Goal: Information Seeking & Learning: Learn about a topic

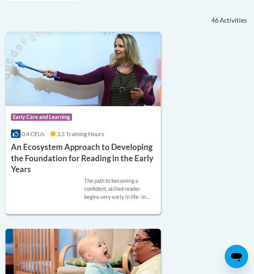
scroll to position [295, 0]
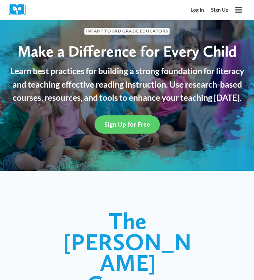
scroll to position [37, 0]
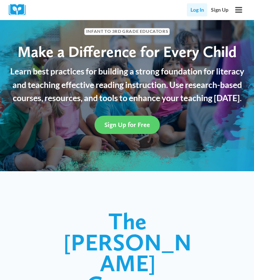
click at [194, 7] on link "Log In" at bounding box center [197, 9] width 20 height 13
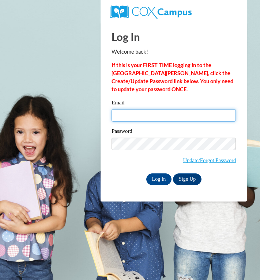
click at [162, 121] on input "Email" at bounding box center [173, 115] width 124 height 12
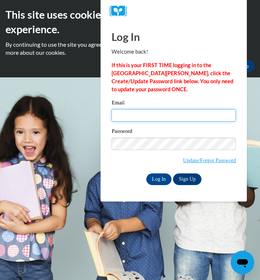
type input "perb2@ivytech.edu"
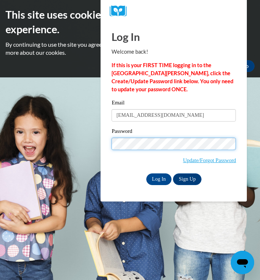
click at [146, 174] on input "Log In" at bounding box center [159, 180] width 26 height 12
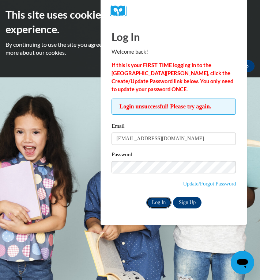
click at [162, 204] on input "Log In" at bounding box center [159, 203] width 26 height 12
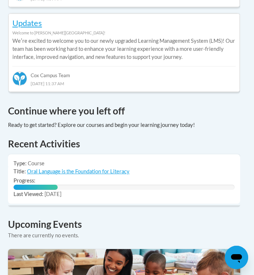
scroll to position [512, 3]
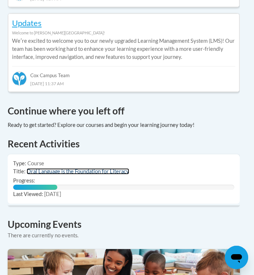
click at [46, 168] on link "Oral Language is the Foundation for Literacy" at bounding box center [78, 171] width 103 height 6
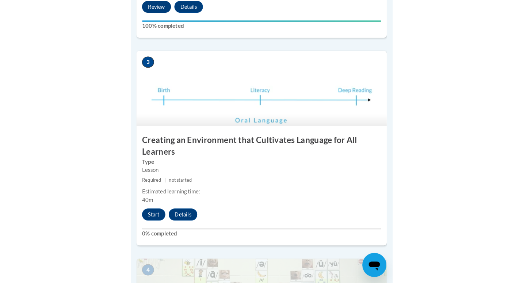
scroll to position [604, 0]
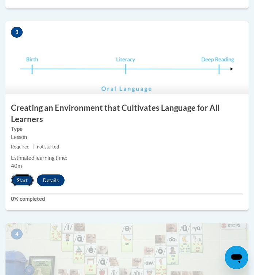
click at [20, 180] on button "Start" at bounding box center [22, 180] width 23 height 12
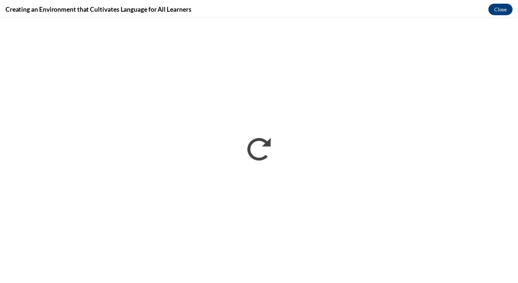
scroll to position [0, 0]
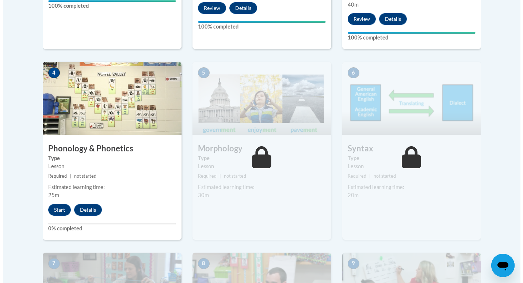
scroll to position [470, 0]
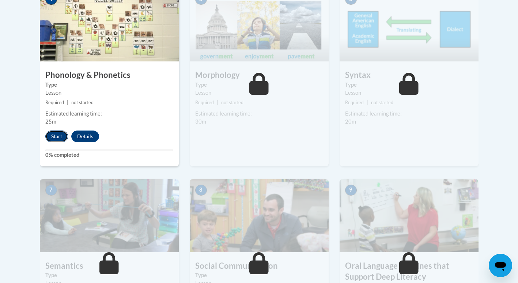
click at [57, 134] on button "Start" at bounding box center [56, 136] width 23 height 12
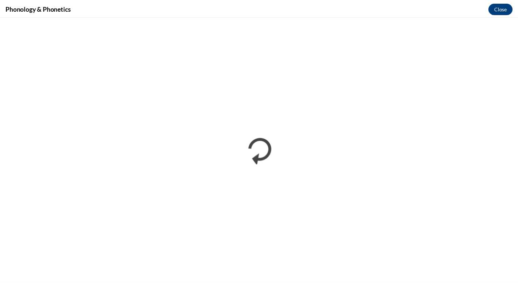
scroll to position [0, 0]
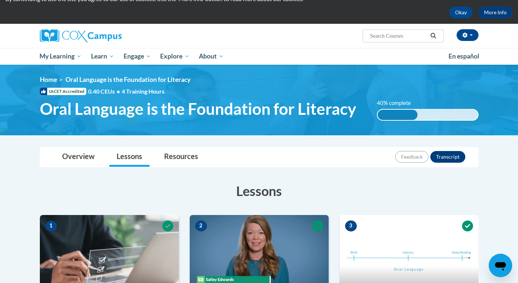
scroll to position [30, 0]
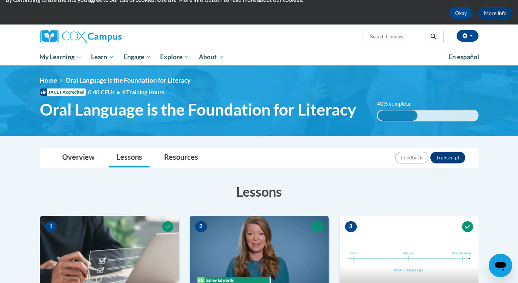
click at [194, 188] on h3 "Lessons" at bounding box center [259, 191] width 438 height 18
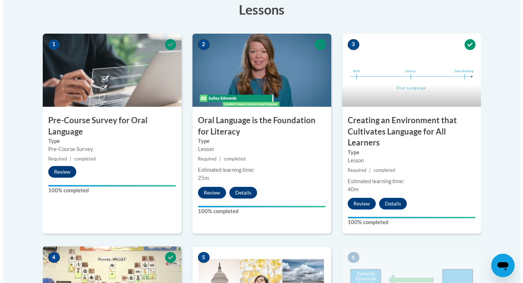
scroll to position [213, 0]
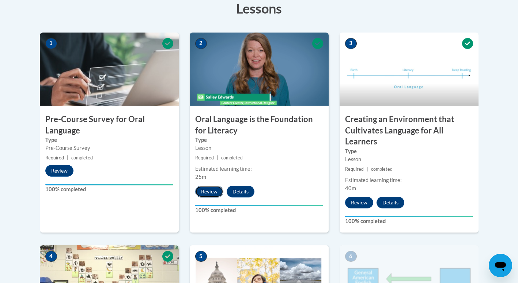
click at [210, 192] on button "Review" at bounding box center [209, 192] width 28 height 12
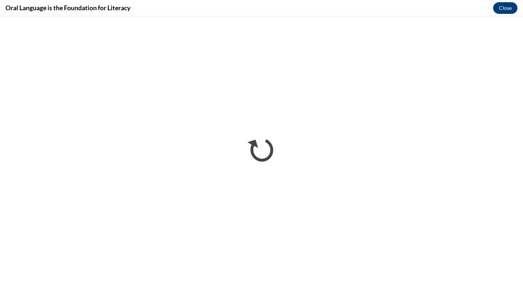
scroll to position [0, 0]
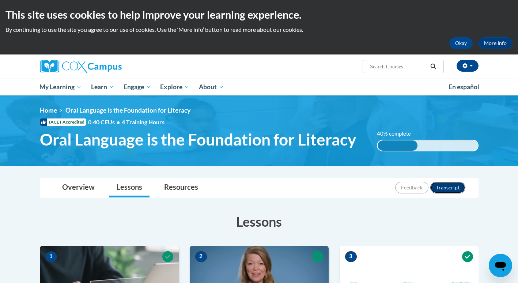
click at [444, 189] on button "Transcript" at bounding box center [447, 188] width 35 height 12
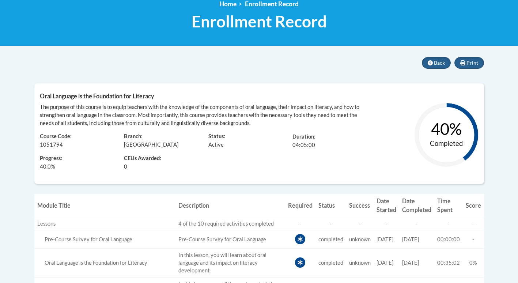
scroll to position [109, 0]
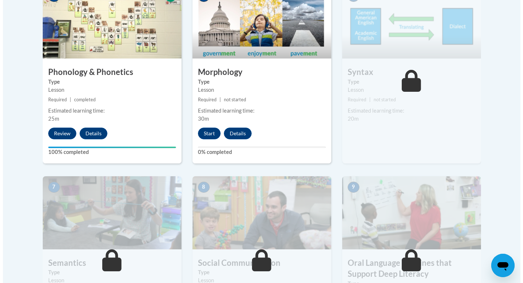
scroll to position [472, 0]
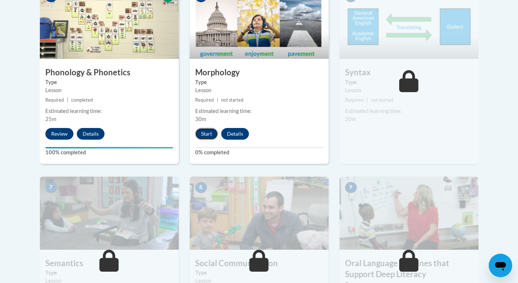
click at [199, 132] on button "Start" at bounding box center [206, 134] width 23 height 12
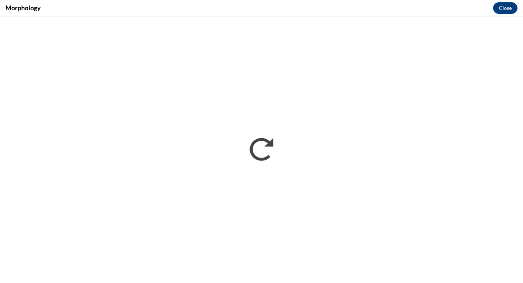
scroll to position [0, 0]
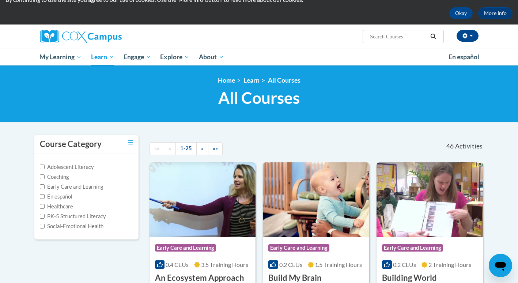
scroll to position [30, 0]
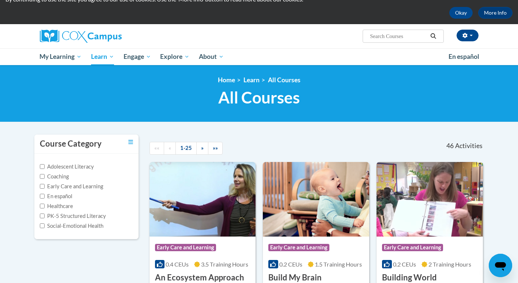
click at [383, 36] on input "Search..." at bounding box center [398, 36] width 58 height 9
type input "Oral Language"
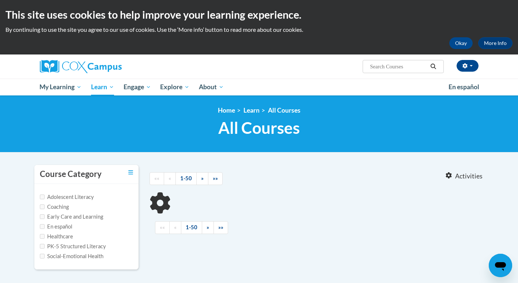
type input "Oral Language"
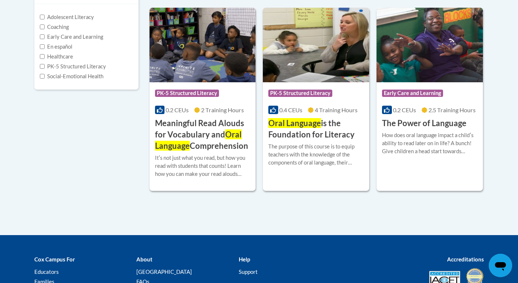
scroll to position [181, 0]
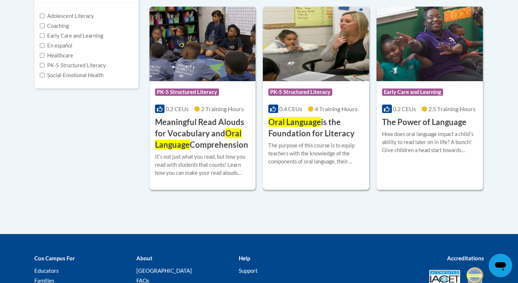
click at [320, 129] on h3 "Oral Language is the Foundation for Literacy" at bounding box center [315, 128] width 95 height 23
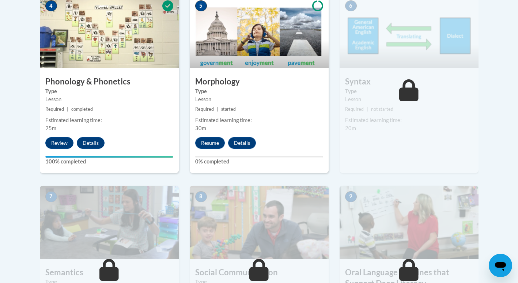
scroll to position [465, 0]
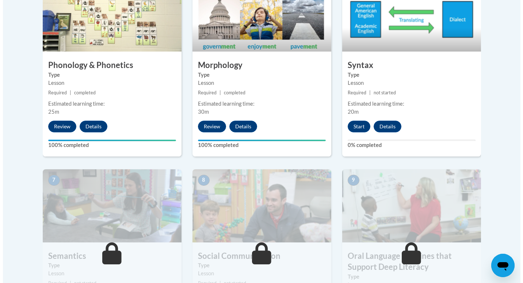
scroll to position [479, 0]
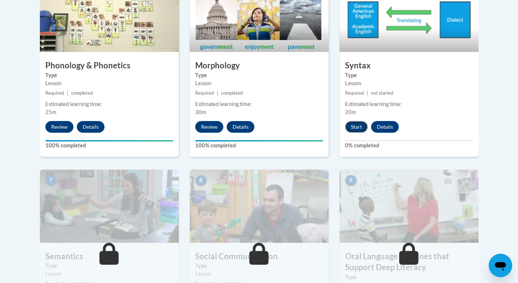
click at [353, 129] on button "Start" at bounding box center [356, 127] width 23 height 12
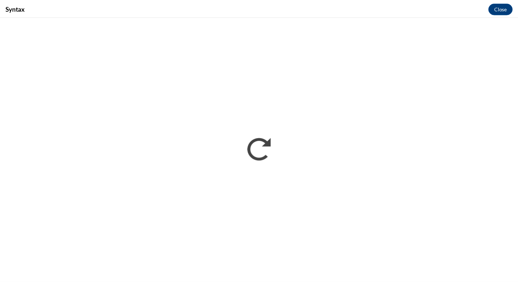
scroll to position [0, 0]
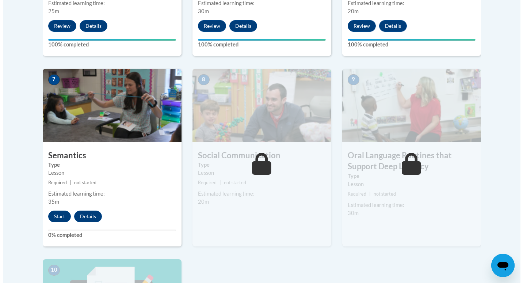
scroll to position [650, 0]
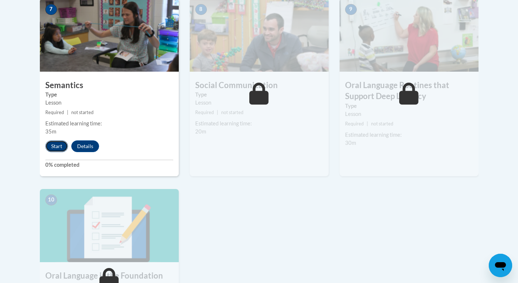
click at [51, 150] on button "Start" at bounding box center [56, 146] width 23 height 12
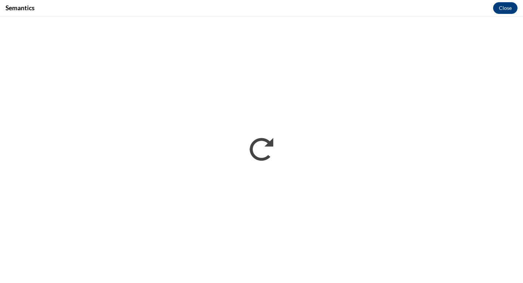
scroll to position [0, 0]
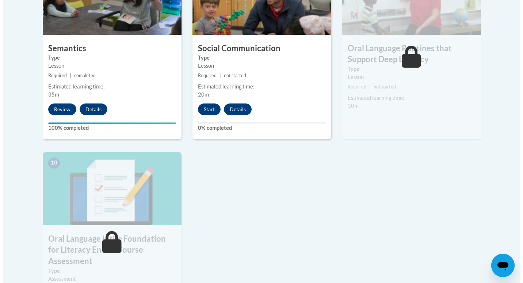
scroll to position [689, 0]
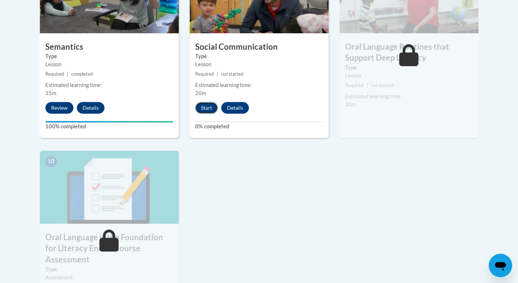
click at [208, 104] on button "Start" at bounding box center [206, 108] width 23 height 12
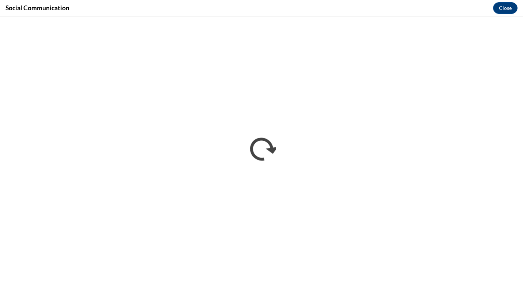
scroll to position [0, 0]
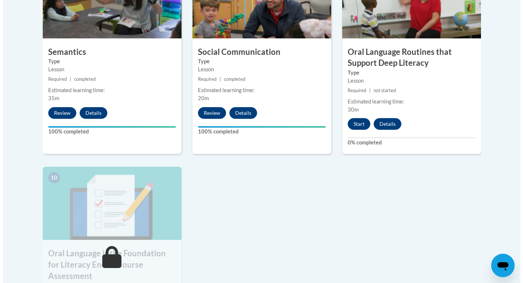
scroll to position [684, 0]
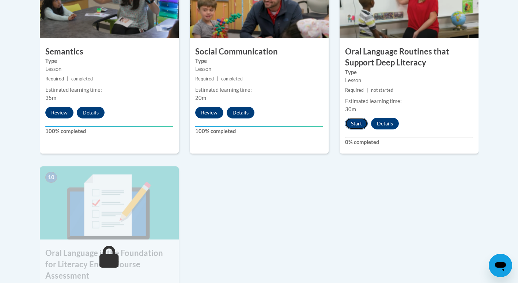
click at [359, 118] on button "Start" at bounding box center [356, 124] width 23 height 12
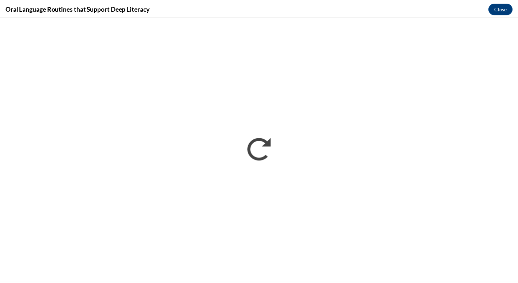
scroll to position [0, 0]
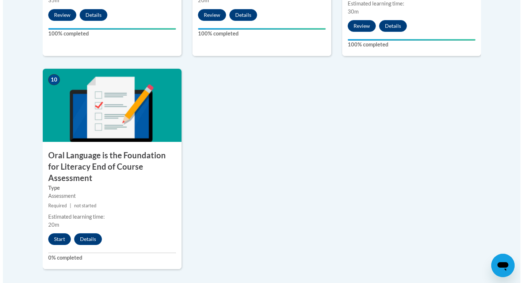
scroll to position [782, 0]
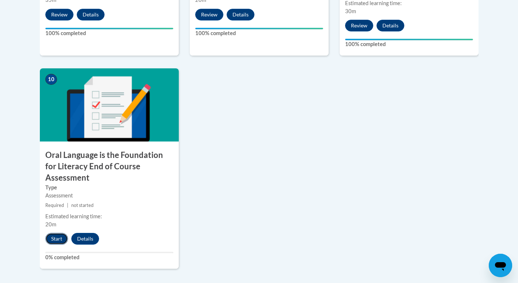
click at [61, 233] on button "Start" at bounding box center [56, 239] width 23 height 12
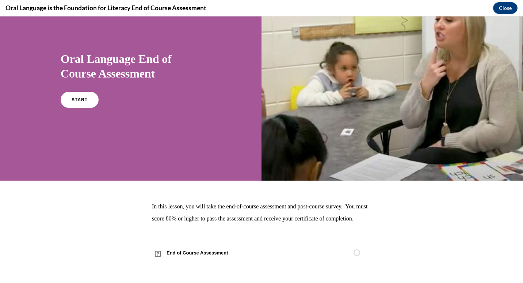
scroll to position [49, 0]
click at [76, 91] on link "START" at bounding box center [80, 99] width 40 height 17
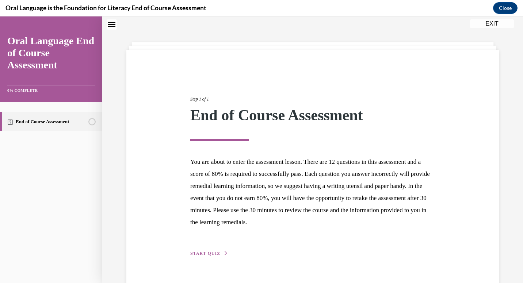
scroll to position [41, 0]
